Goal: Find specific page/section: Find specific page/section

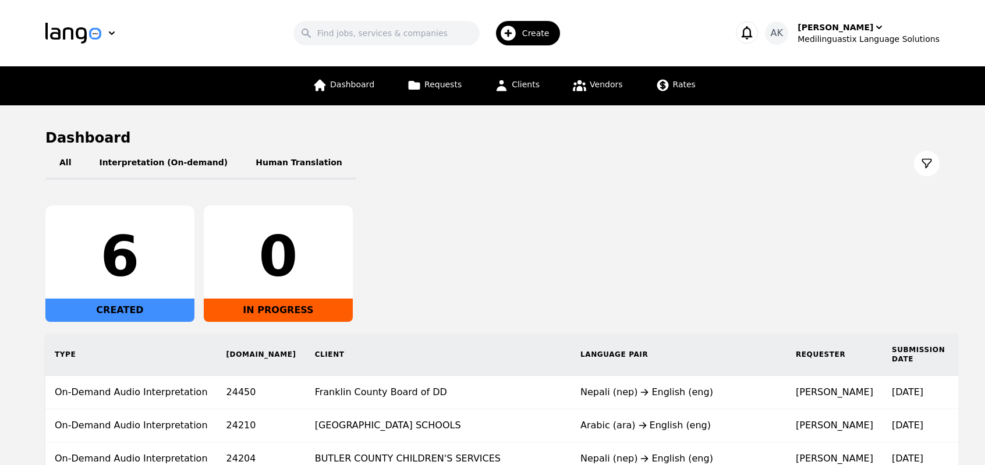
click at [462, 272] on div "6 CREATED 0 IN PROGRESS" at bounding box center [492, 264] width 894 height 116
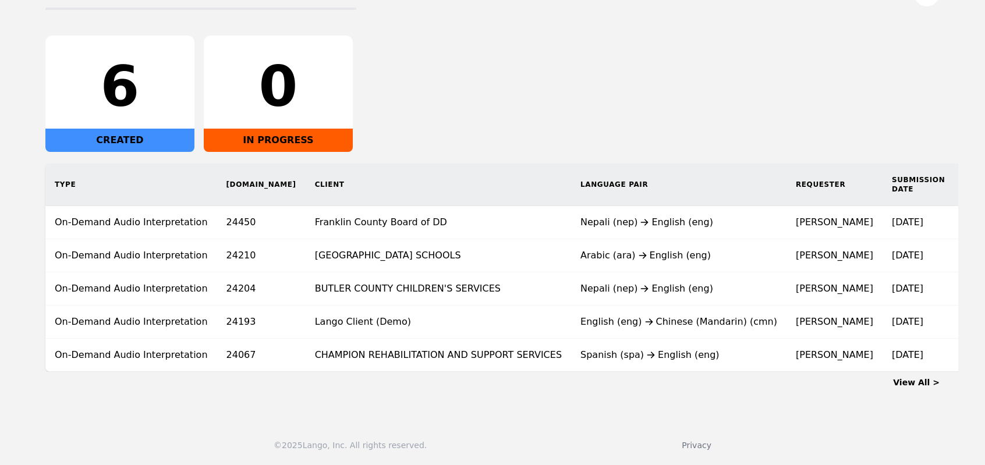
scroll to position [177, 0]
click at [462, 273] on td "BUTLER COUNTY CHILDREN'S SERVICES" at bounding box center [439, 289] width 266 height 33
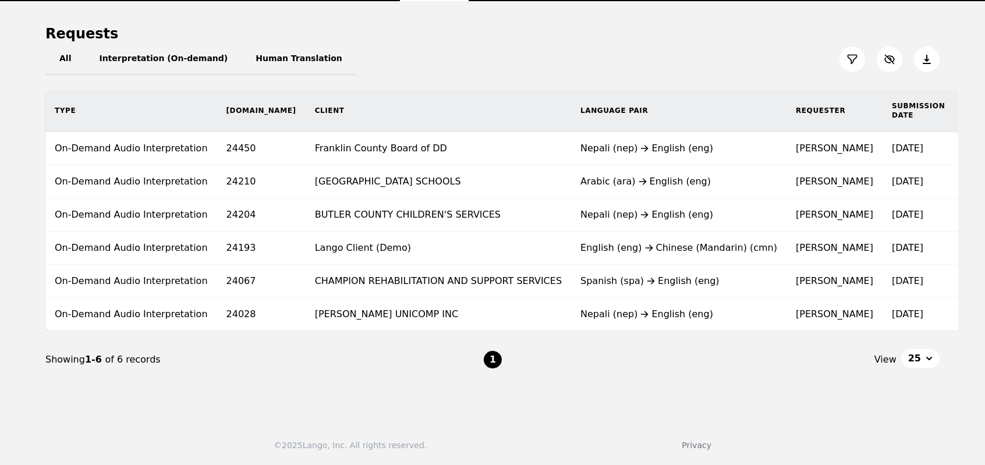
scroll to position [110, 0]
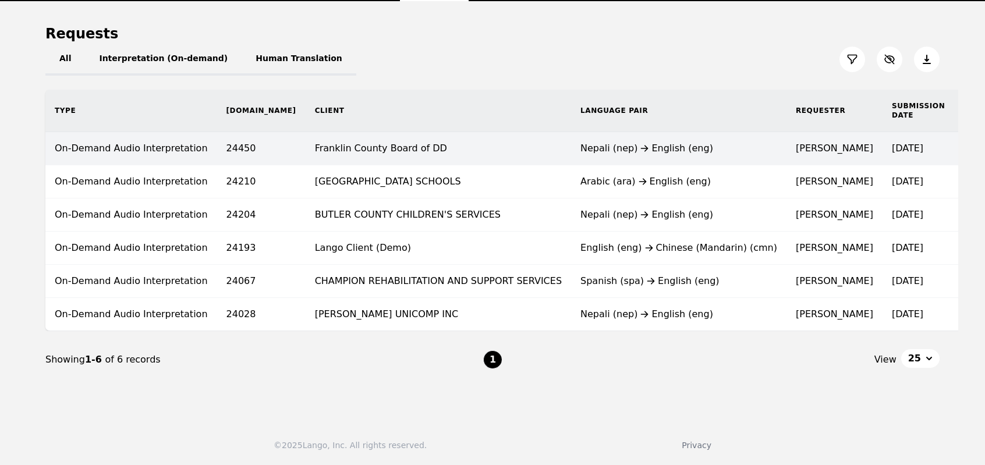
click at [346, 148] on td "Franklin County Board of DD" at bounding box center [439, 148] width 266 height 33
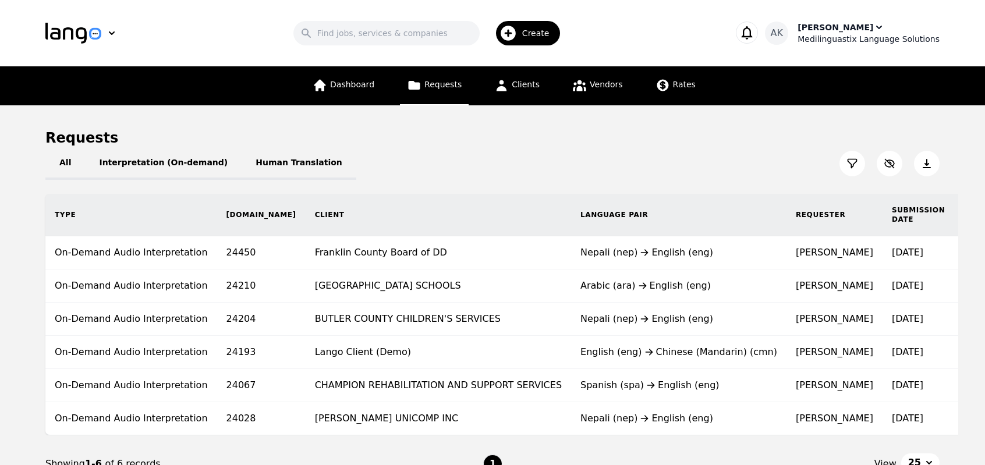
click at [847, 34] on div "Medilinguastix Language Solutions" at bounding box center [869, 39] width 142 height 12
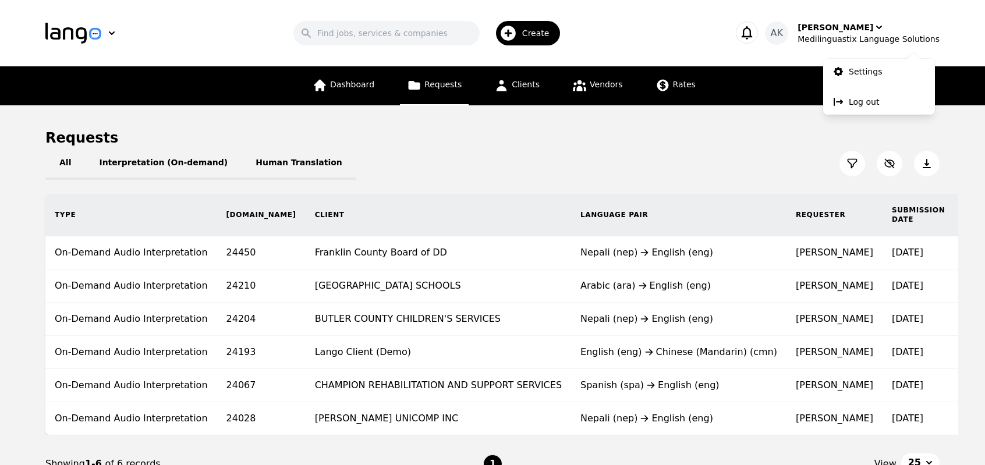
click at [693, 136] on div "Requests" at bounding box center [492, 138] width 894 height 19
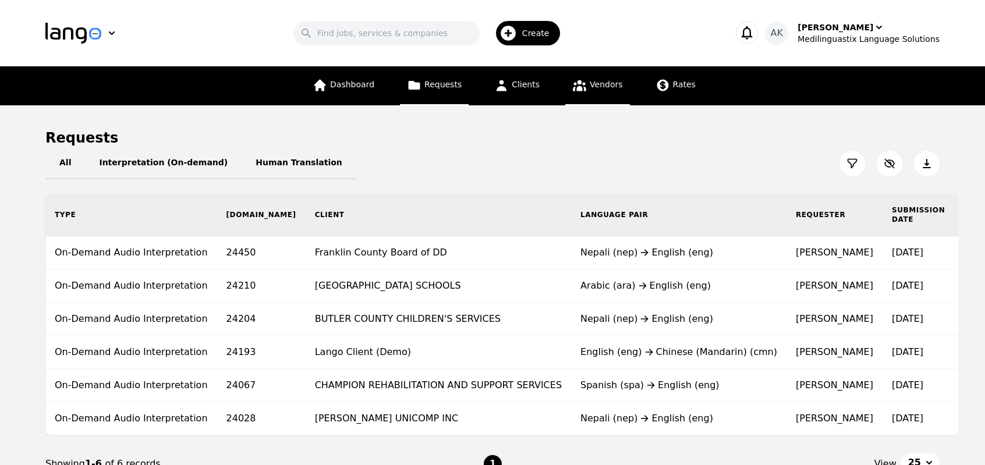
click at [597, 91] on link "Vendors" at bounding box center [597, 85] width 64 height 39
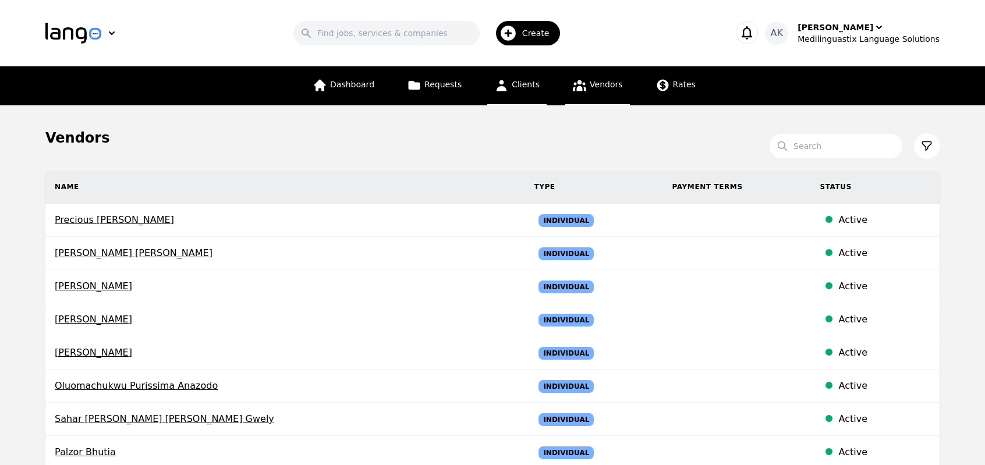
click at [512, 80] on span "Clients" at bounding box center [526, 84] width 28 height 9
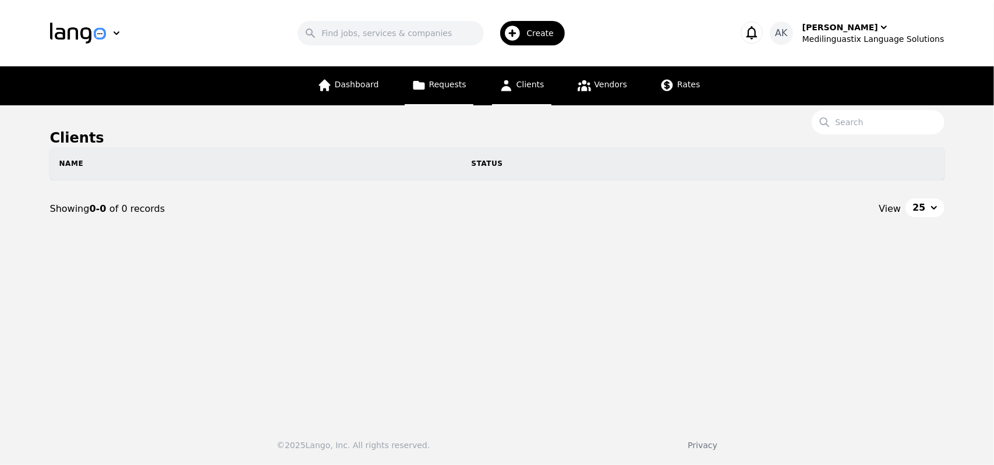
click at [459, 85] on span "Requests" at bounding box center [447, 84] width 37 height 9
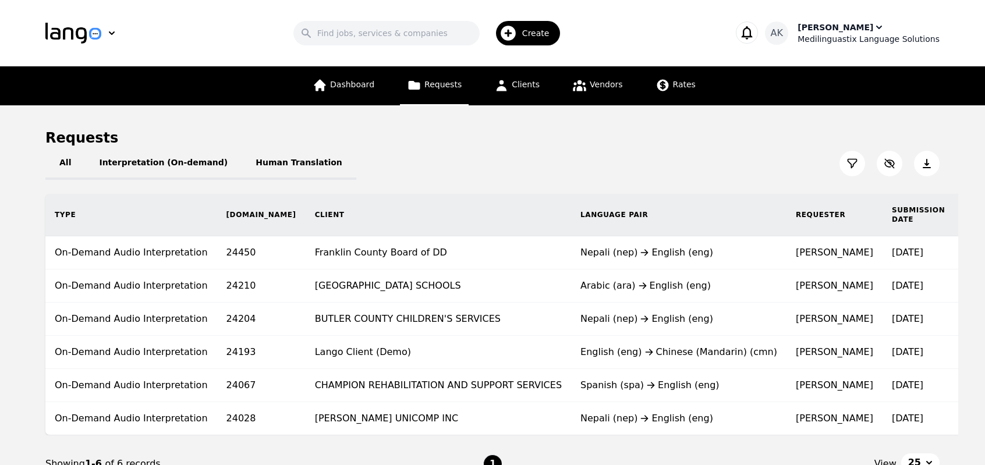
click at [841, 41] on div "Medilinguastix Language Solutions" at bounding box center [869, 39] width 142 height 12
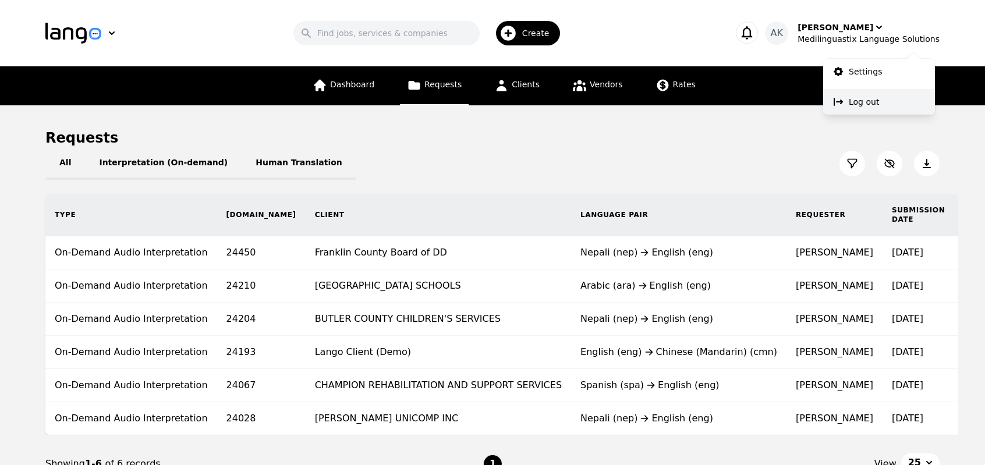
click at [861, 104] on p "Log out" at bounding box center [864, 102] width 30 height 12
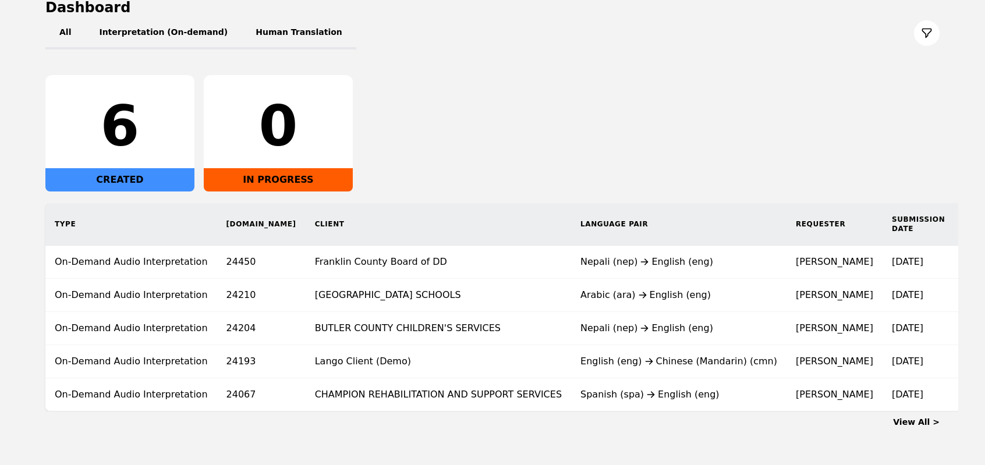
scroll to position [140, 0]
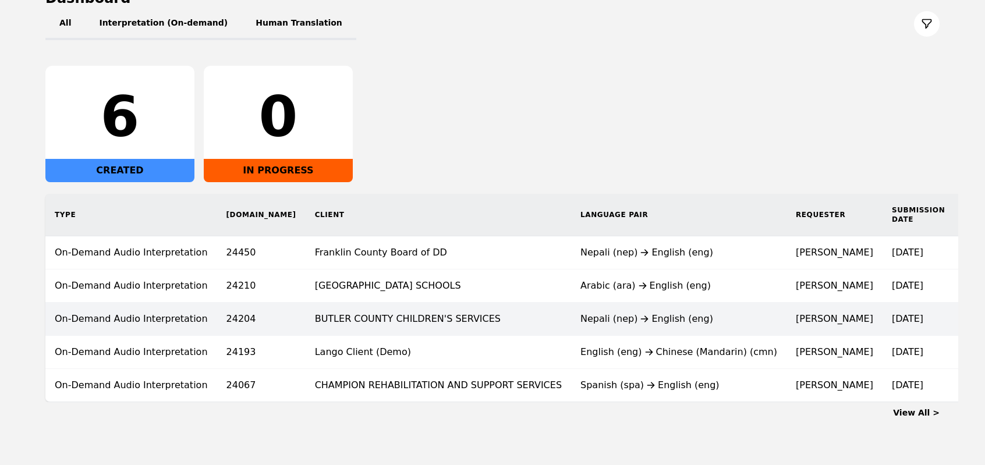
click at [407, 316] on td "BUTLER COUNTY CHILDREN'S SERVICES" at bounding box center [439, 319] width 266 height 33
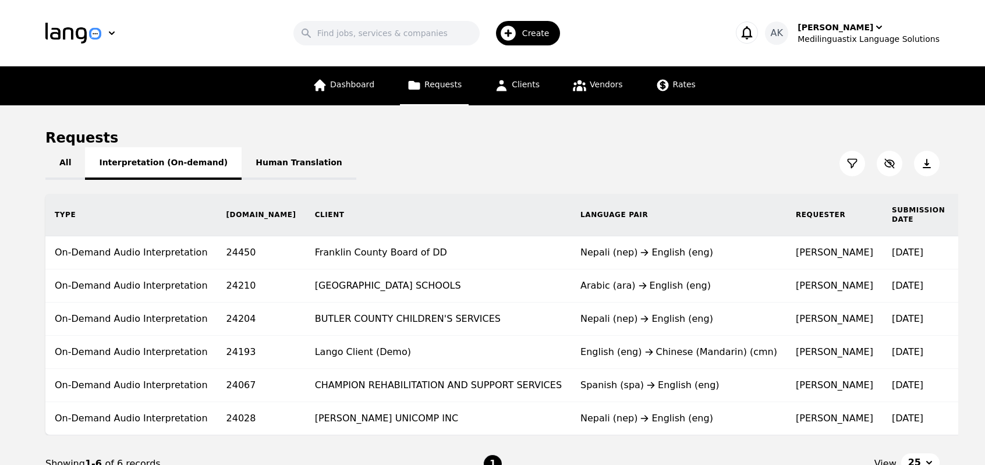
click at [147, 167] on button "Interpretation (On-demand)" at bounding box center [163, 163] width 157 height 33
click at [69, 164] on button "All" at bounding box center [65, 163] width 40 height 33
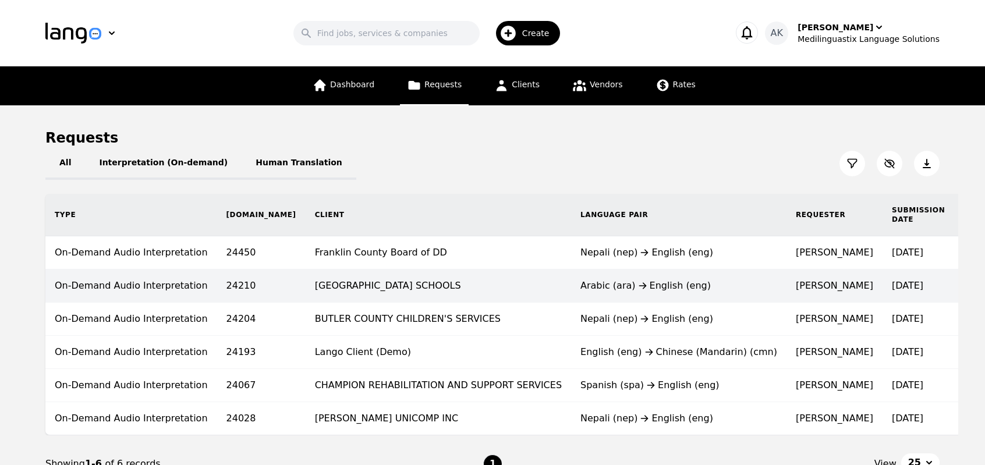
click at [131, 274] on td "On-Demand Audio Interpretation" at bounding box center [131, 286] width 172 height 33
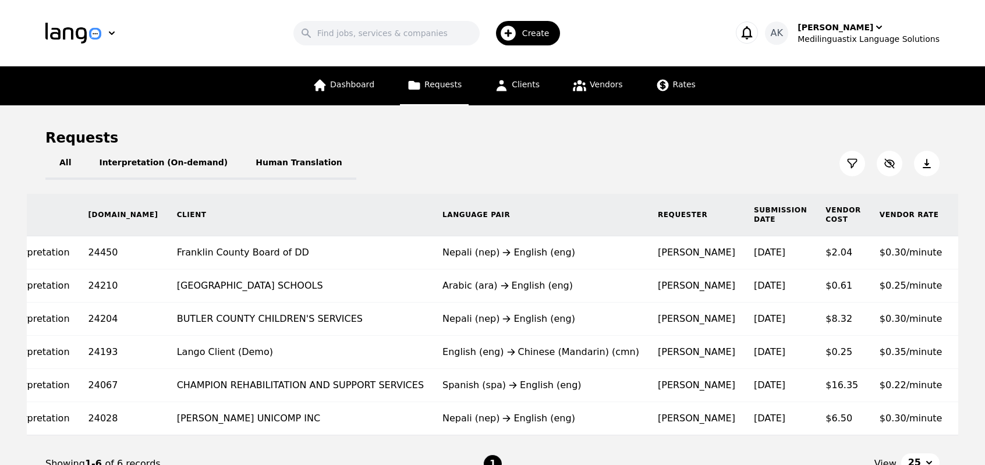
scroll to position [0, 168]
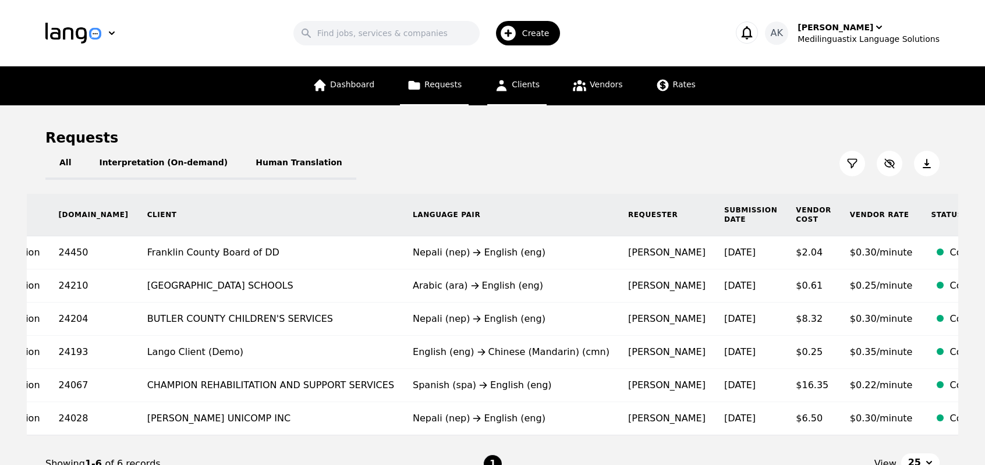
click at [528, 84] on span "Clients" at bounding box center [526, 84] width 28 height 9
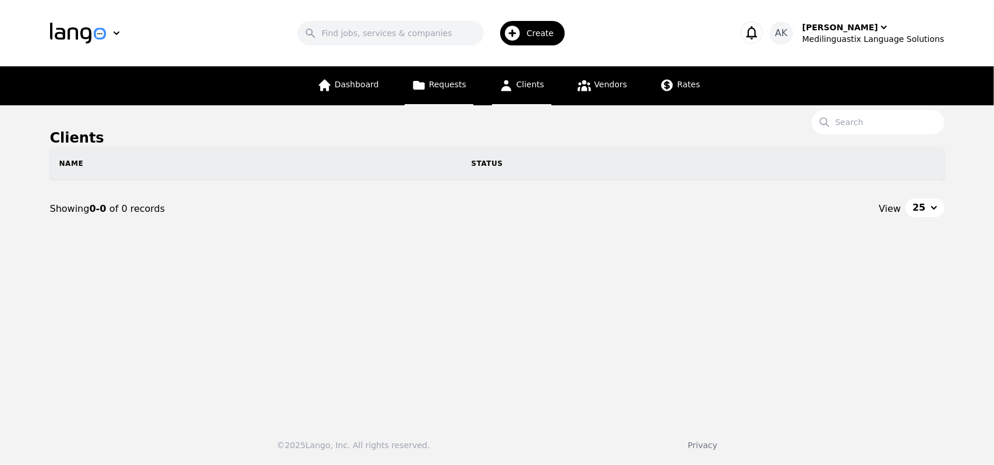
click at [441, 89] on span "Requests" at bounding box center [447, 84] width 37 height 9
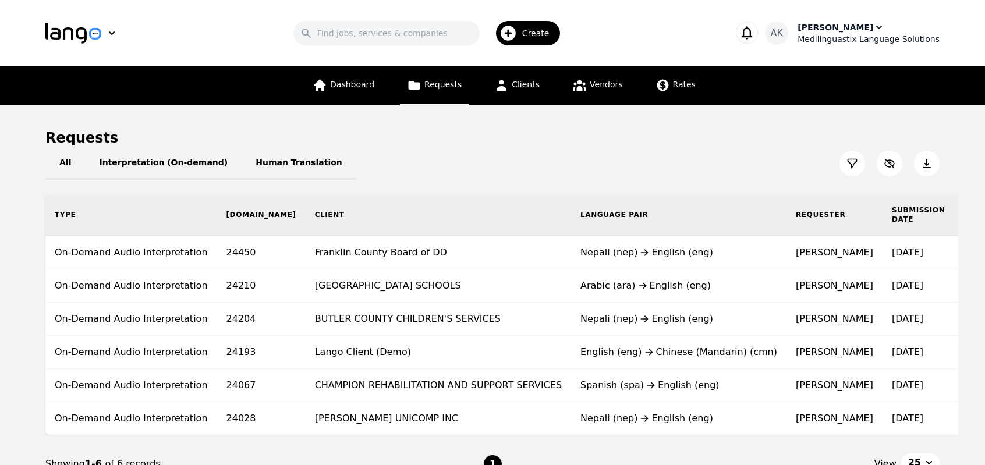
click at [873, 42] on div "Medilinguastix Language Solutions" at bounding box center [869, 39] width 142 height 12
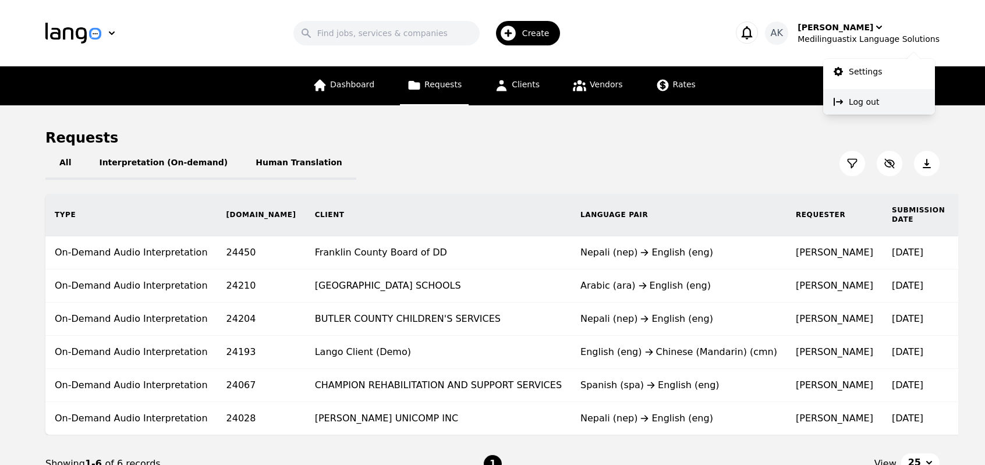
click at [870, 102] on p "Log out" at bounding box center [864, 102] width 30 height 12
